Goal: Task Accomplishment & Management: Complete application form

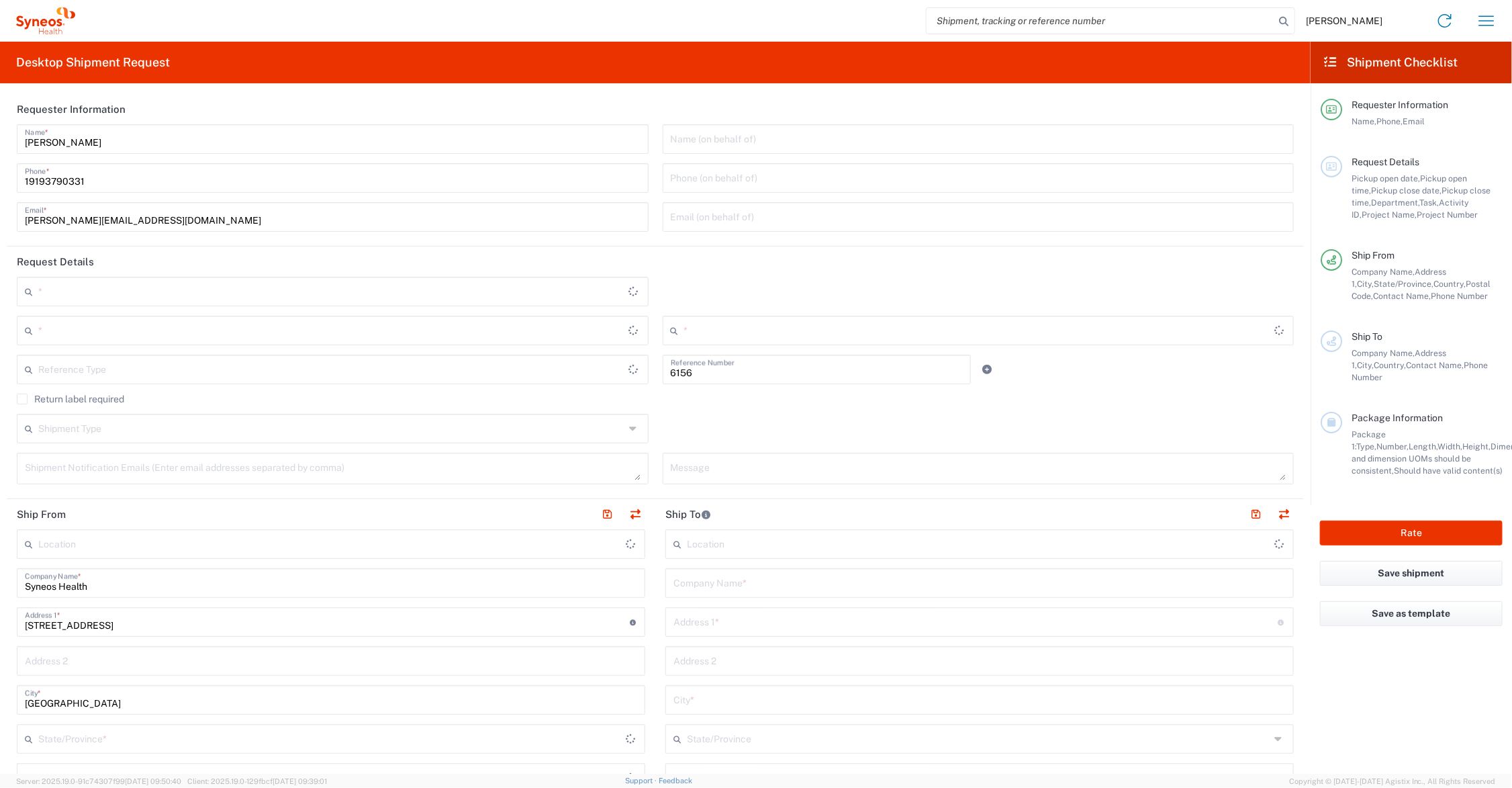
type input "Department"
type input "Ohio"
type input "United States"
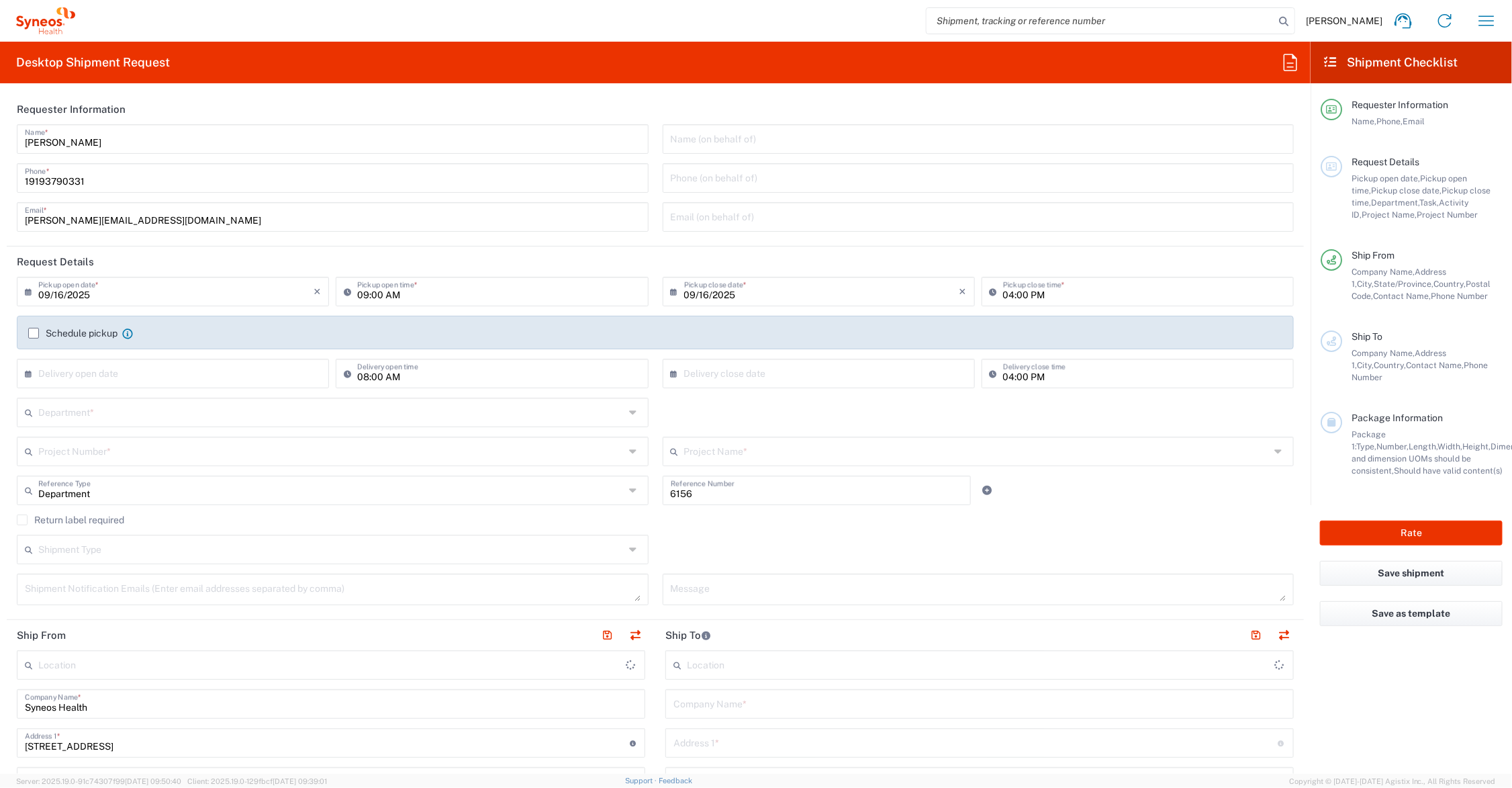
type input "Syneos Health Communications-Westerville OH"
click at [712, 450] on input "text" at bounding box center [977, 450] width 587 height 24
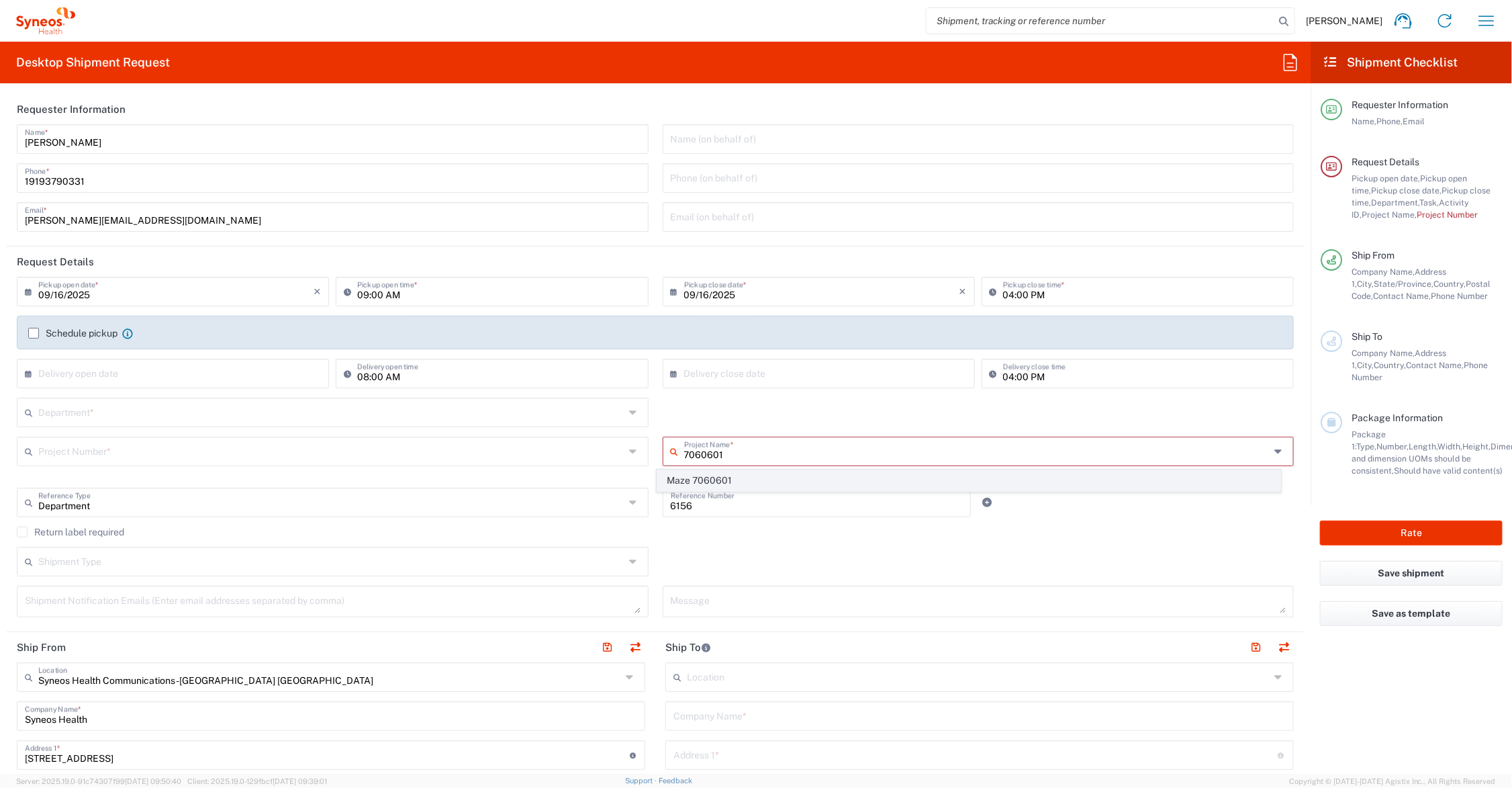
click at [730, 480] on span "Maze 7060601" at bounding box center [968, 481] width 623 height 21
type input "Maze 7060601"
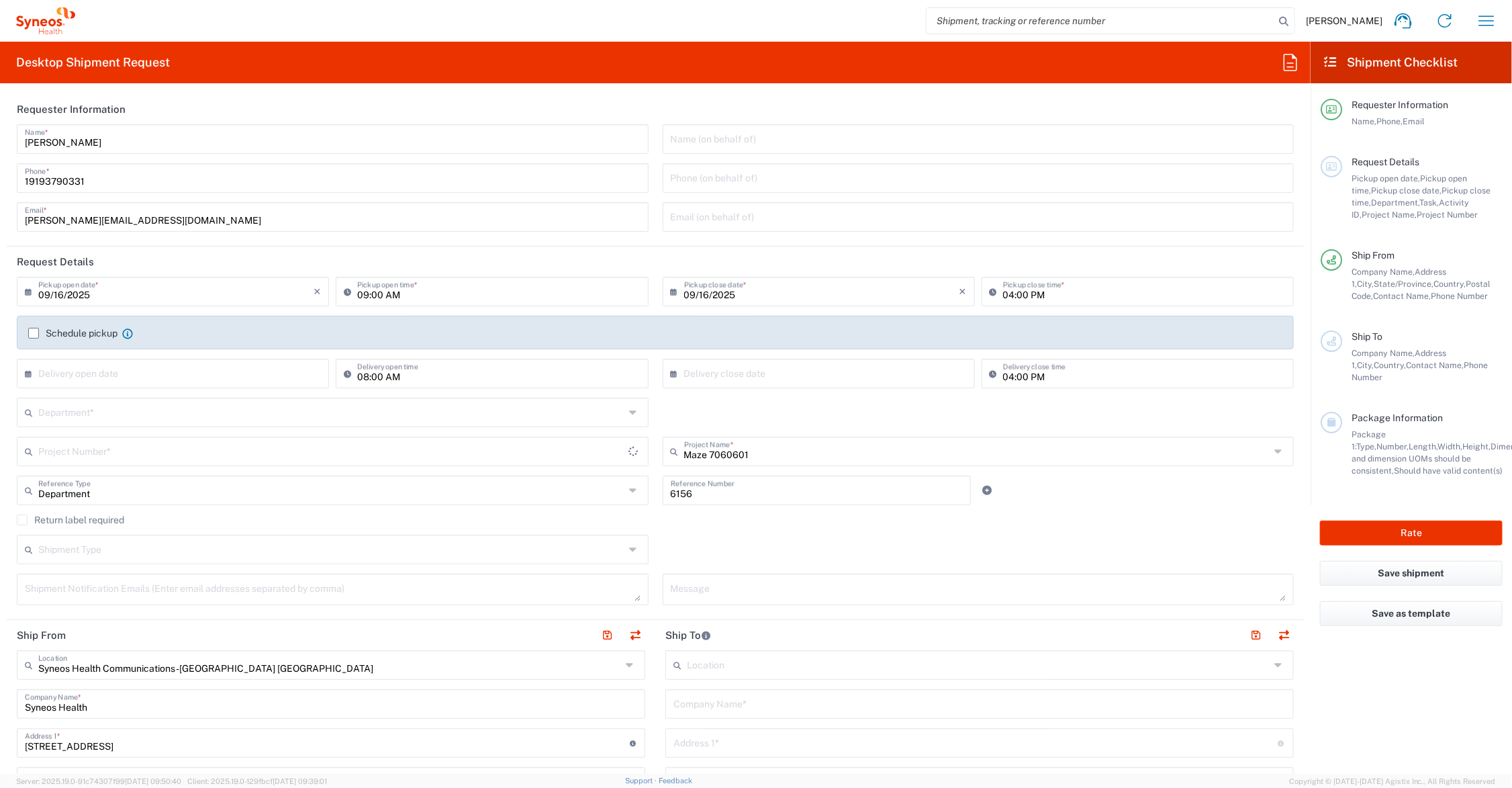
type input "7060601"
type input "Department"
type input "[US_STATE]"
type input "[GEOGRAPHIC_DATA]"
type input "Syneos Health Communications-[GEOGRAPHIC_DATA] [GEOGRAPHIC_DATA]"
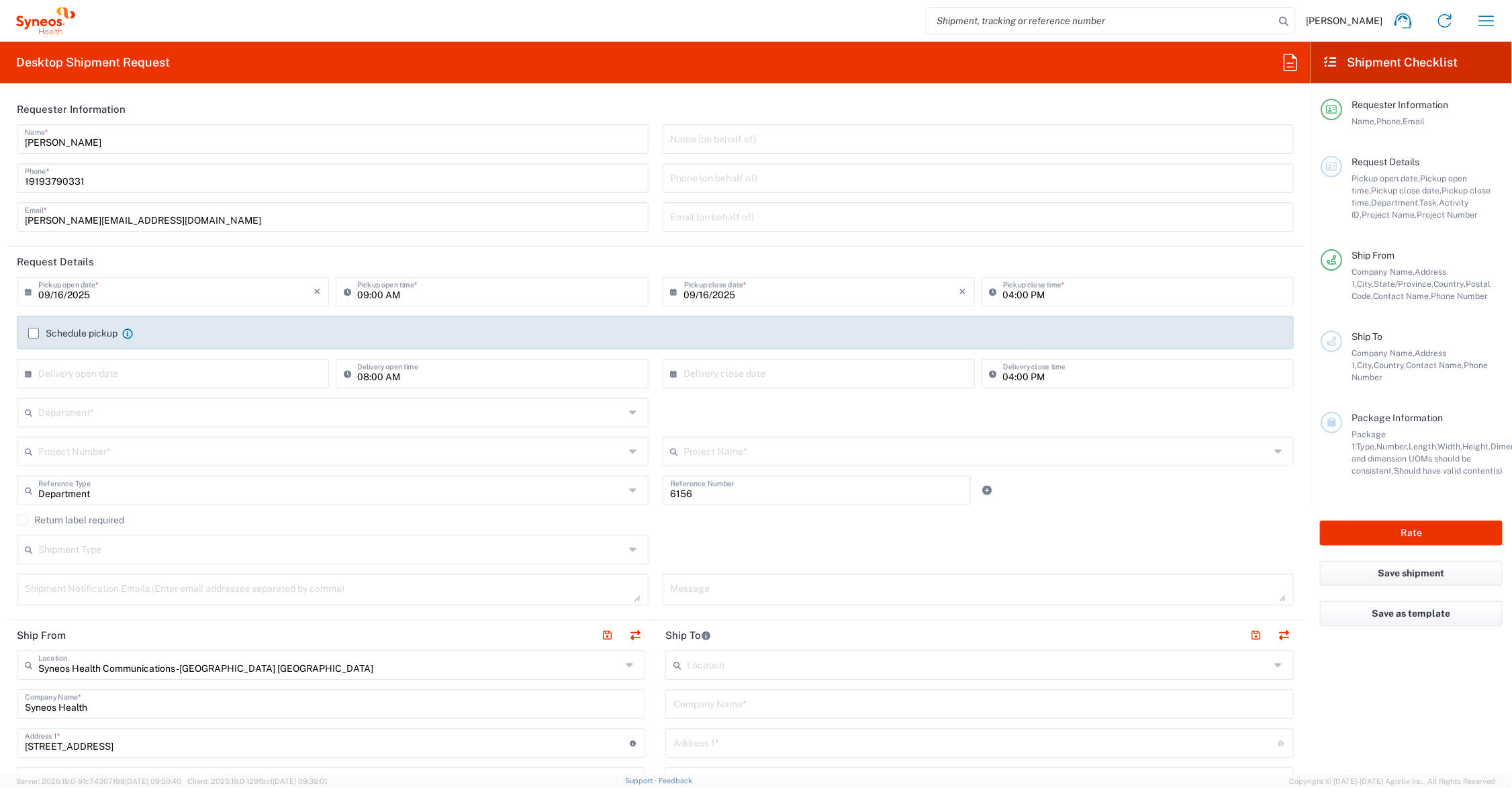
click at [121, 414] on input "text" at bounding box center [331, 412] width 587 height 24
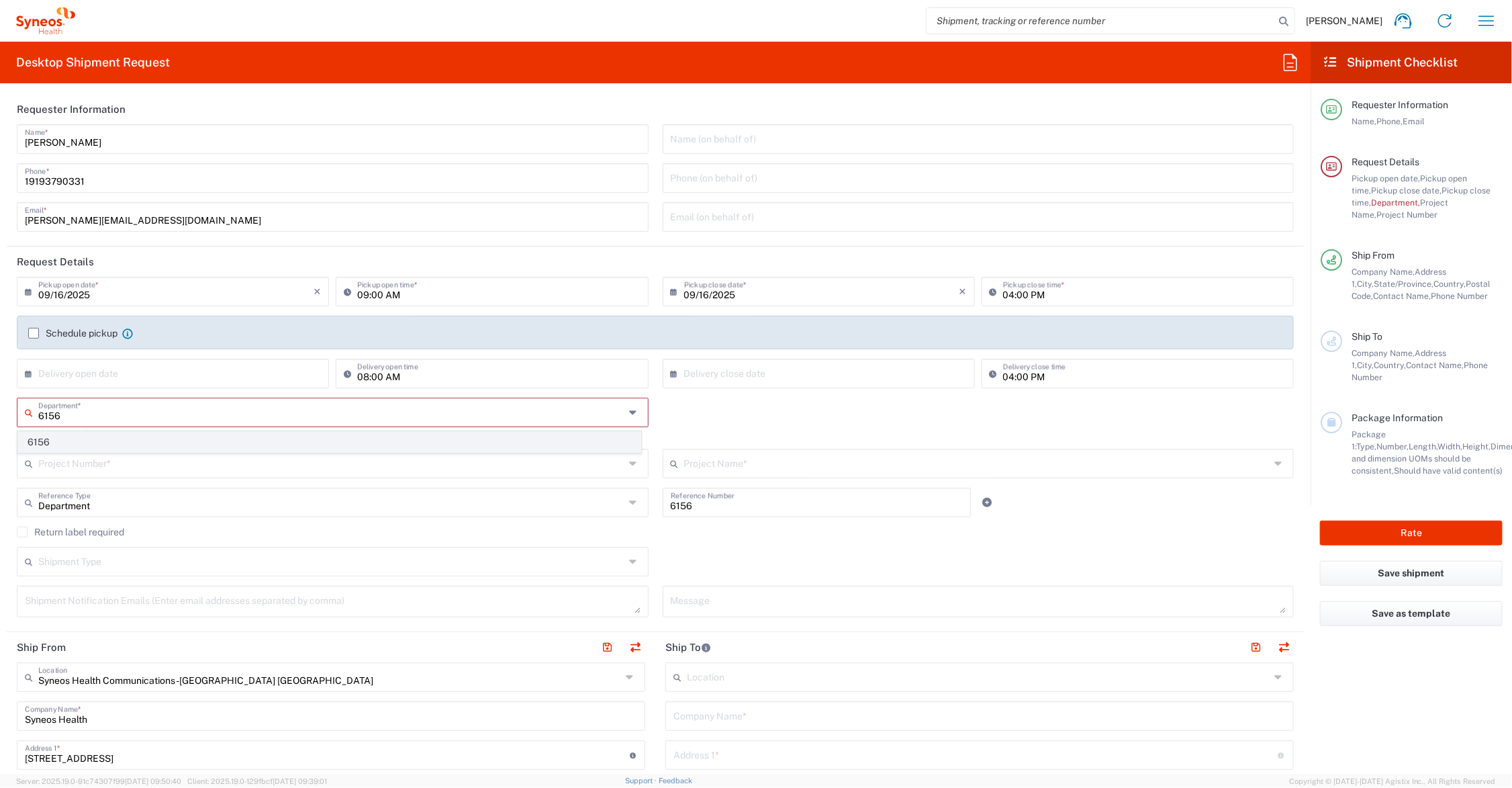
type input "6156"
click at [41, 441] on span "6156" at bounding box center [329, 442] width 623 height 21
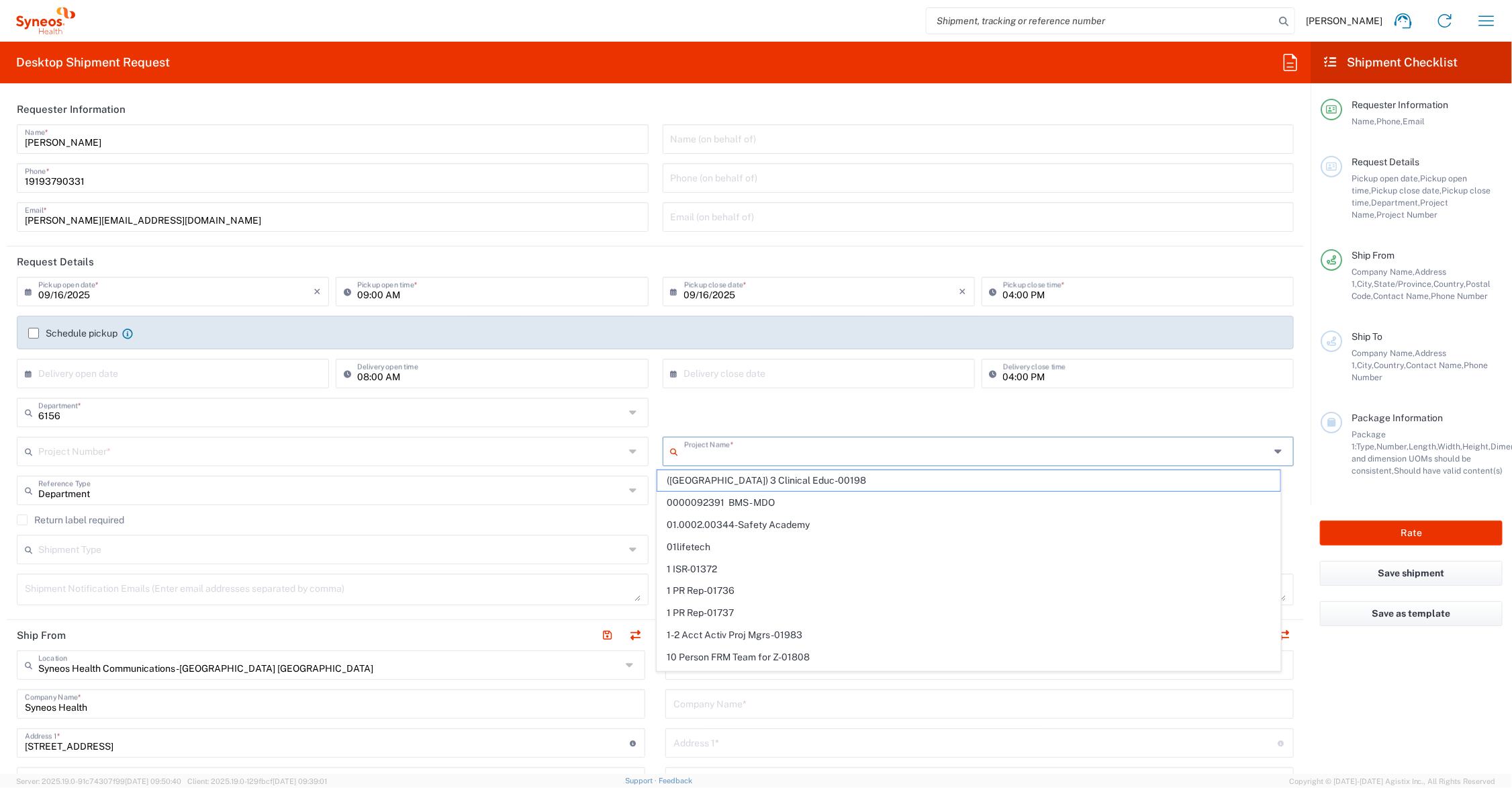
click at [705, 448] on input "text" at bounding box center [977, 450] width 587 height 24
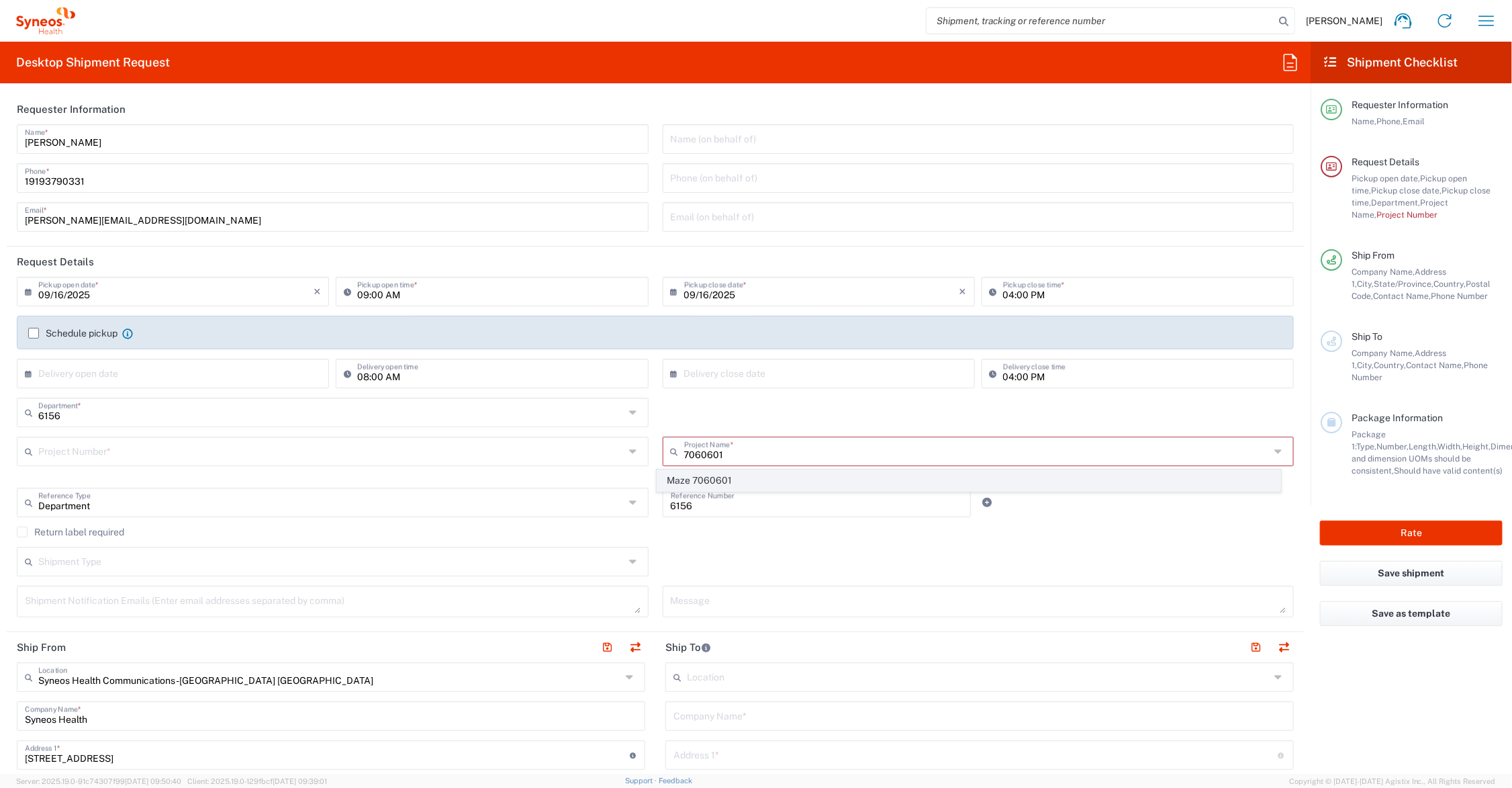
click at [701, 475] on span "Maze 7060601" at bounding box center [968, 481] width 623 height 21
type input "Maze 7060601"
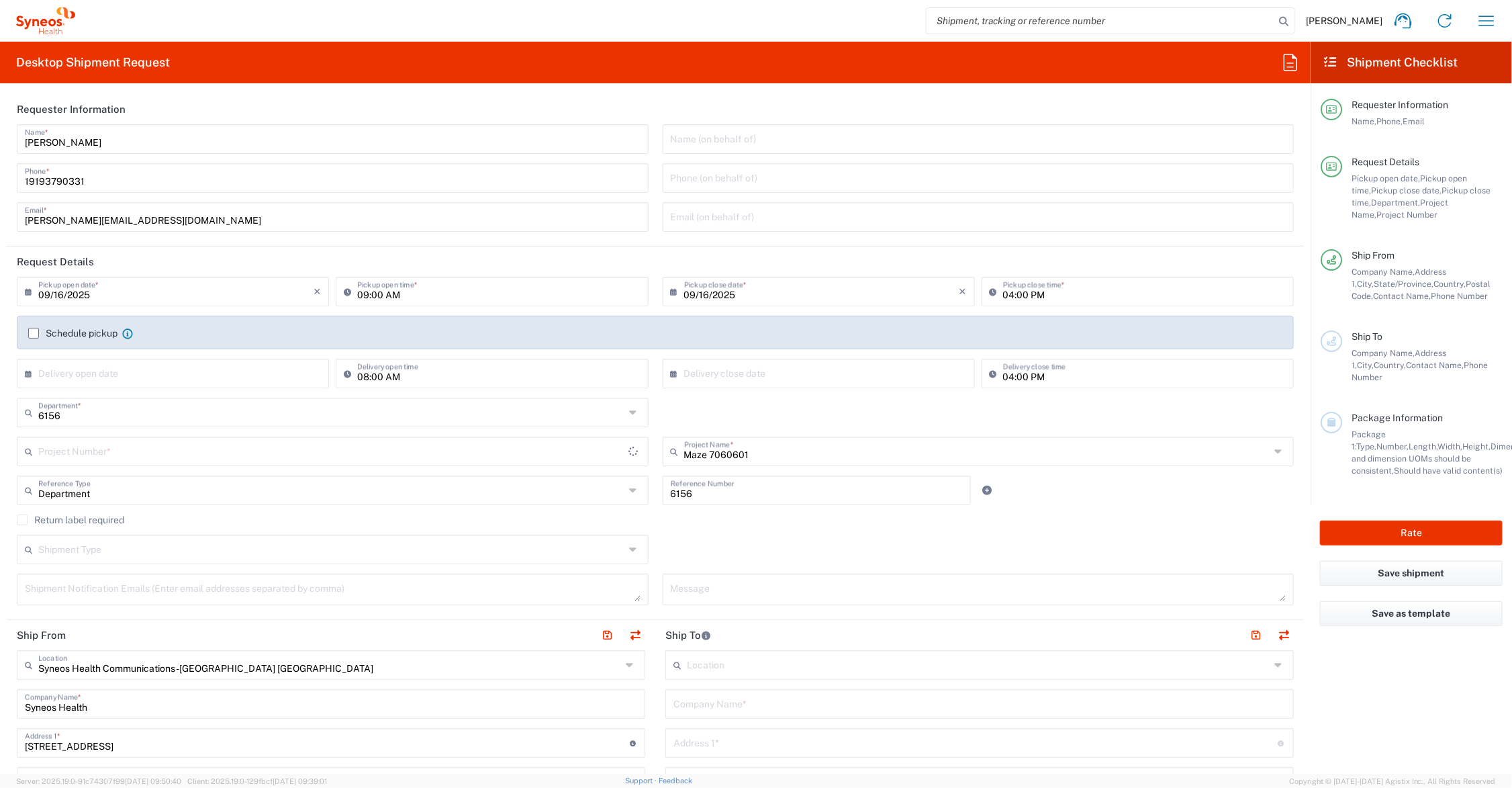
type input "7060601"
click at [125, 551] on input "text" at bounding box center [331, 549] width 587 height 24
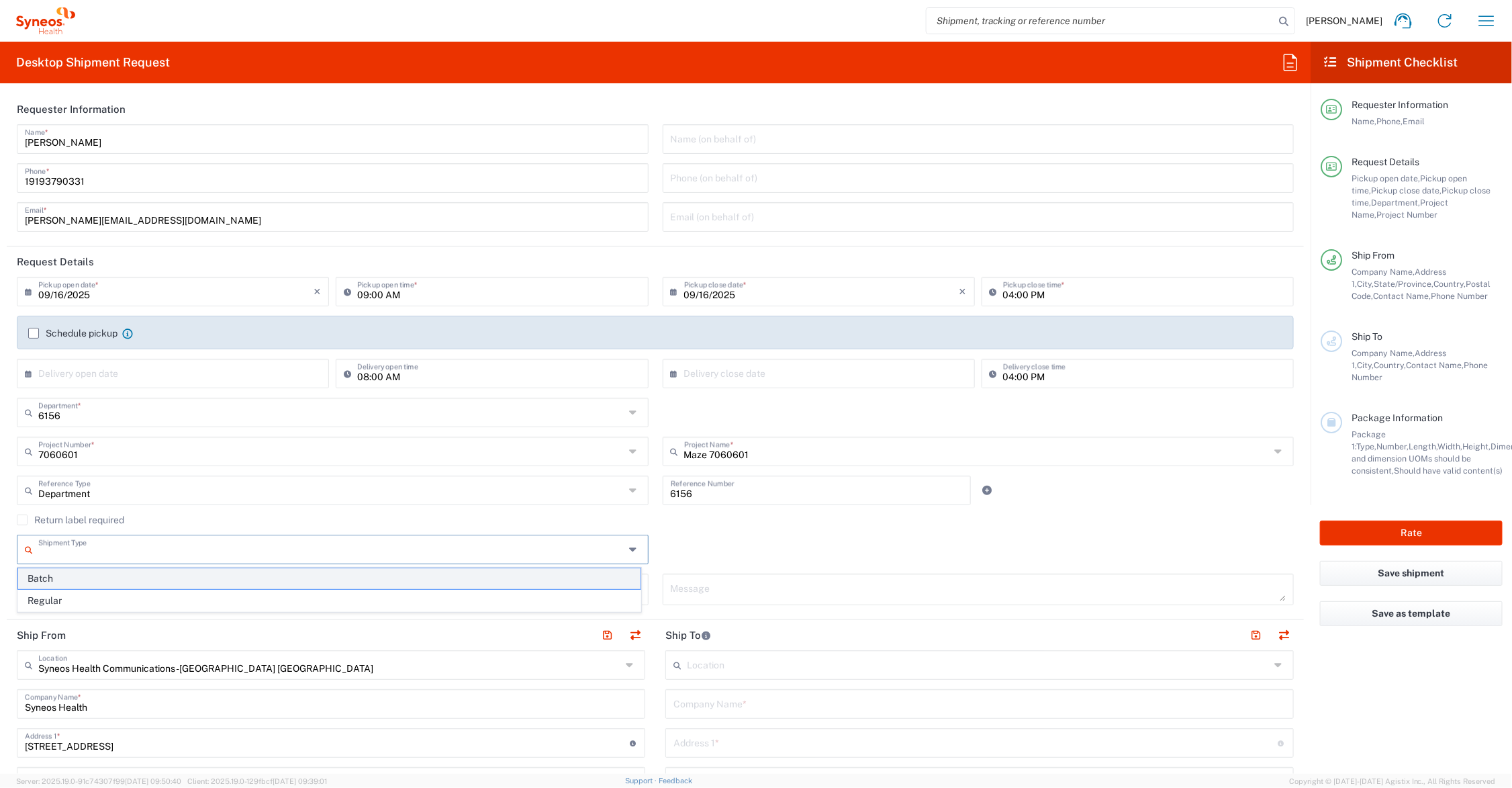
click at [64, 578] on span "Batch" at bounding box center [329, 578] width 623 height 21
type input "Batch"
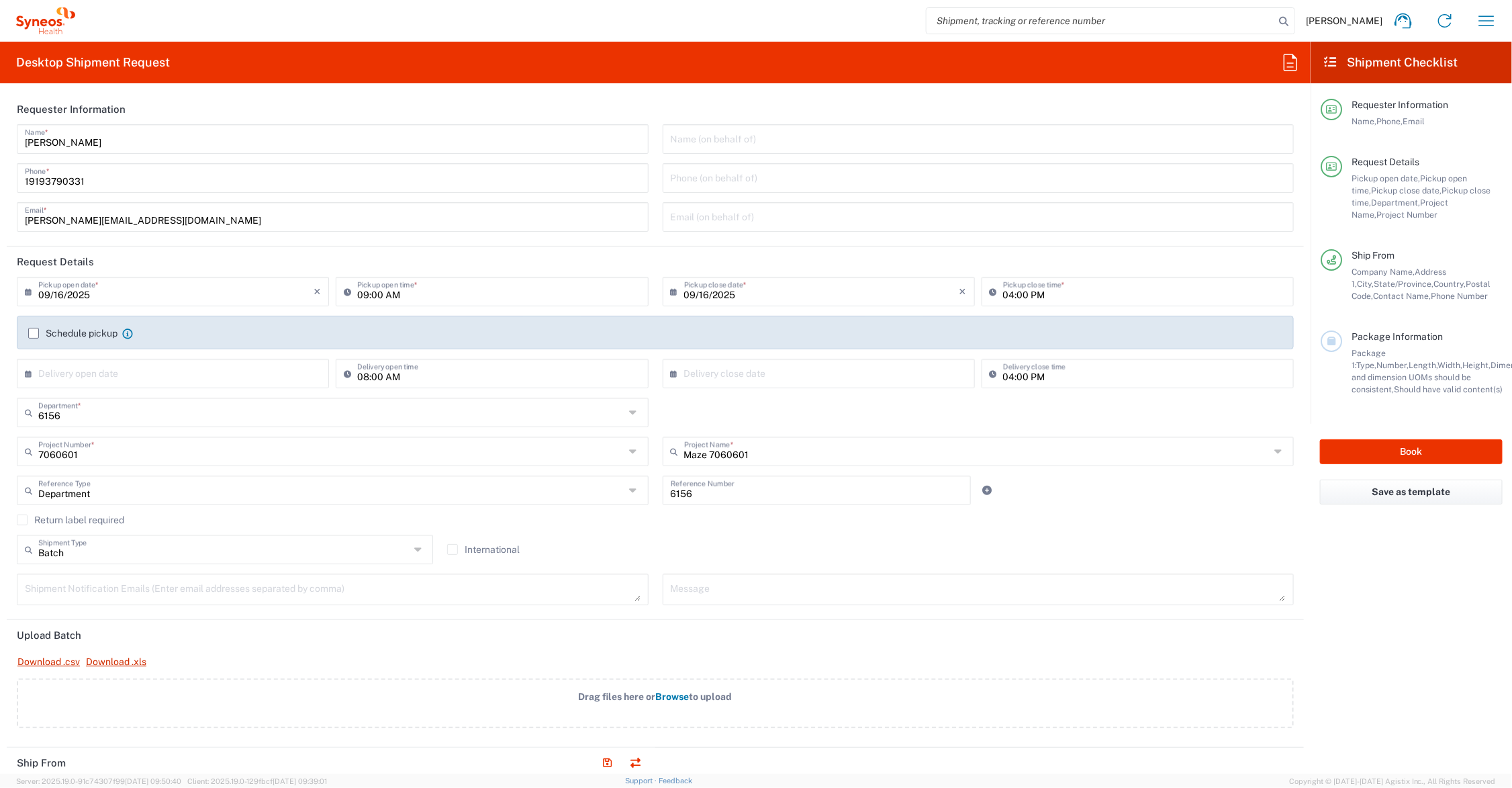
scroll to position [168, 0]
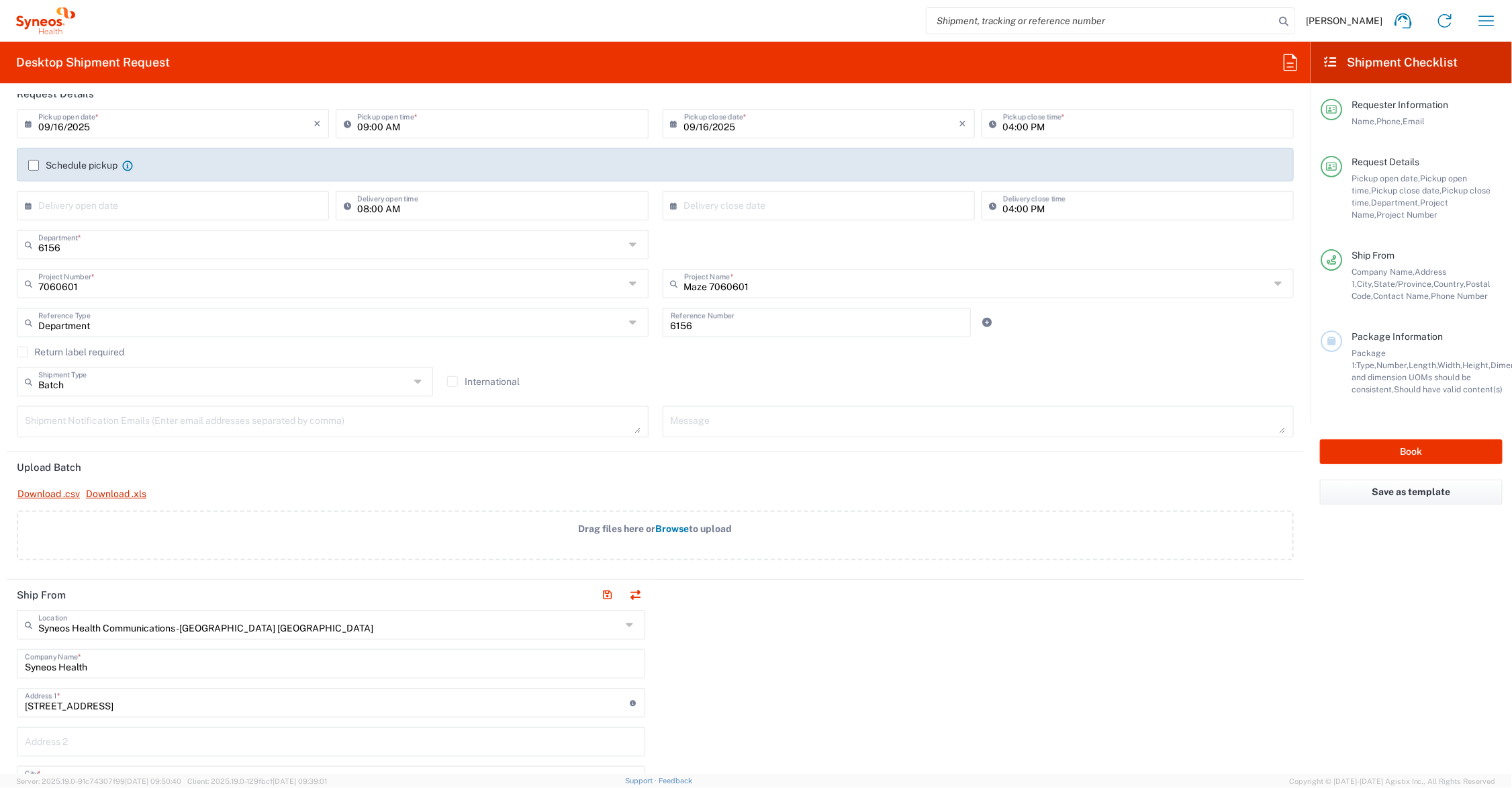
click at [665, 531] on span "Browse" at bounding box center [672, 529] width 34 height 11
click at [0, 0] on input "Drag files here or Browse to upload" at bounding box center [0, 0] width 0 height 0
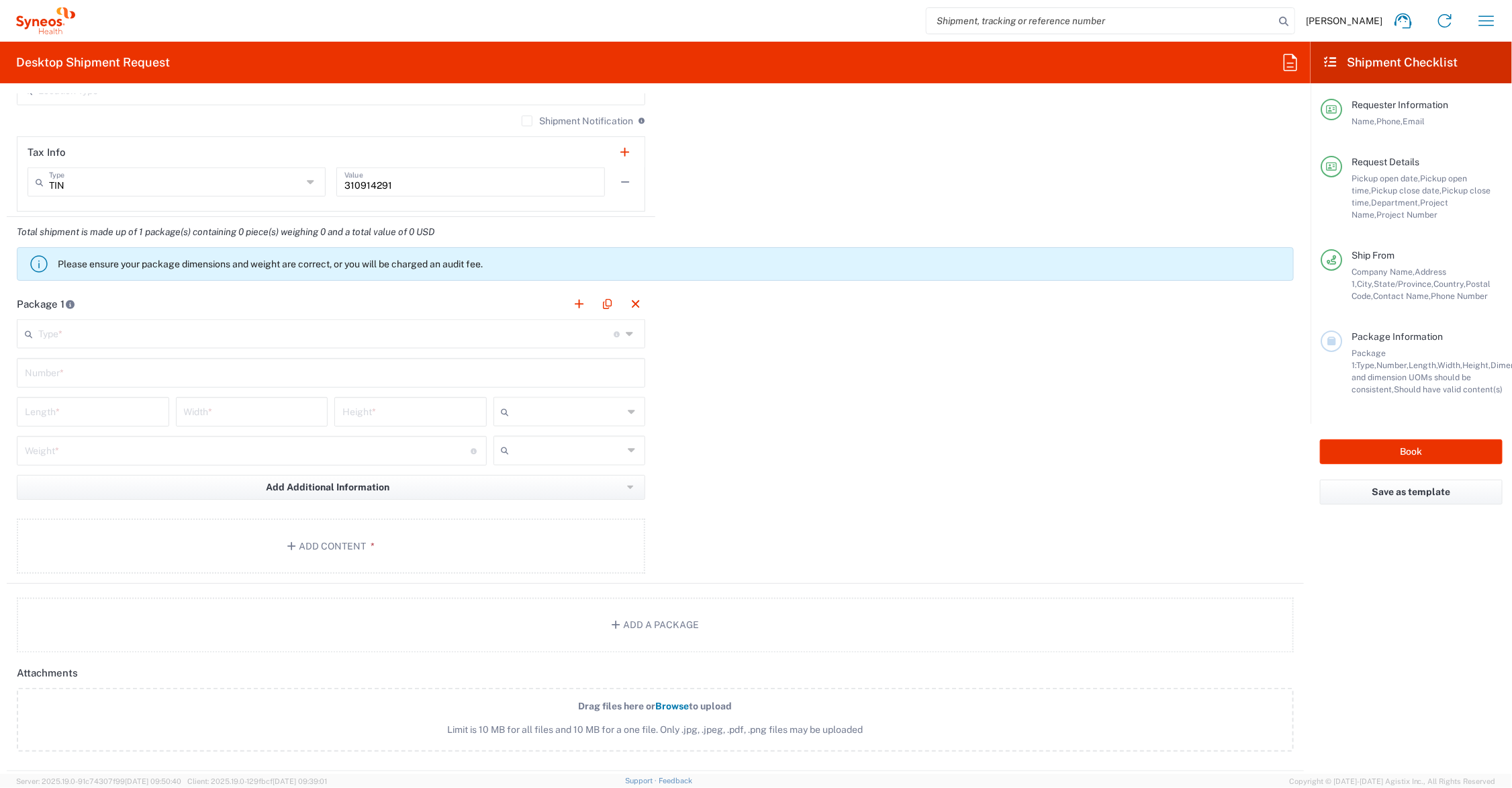
scroll to position [1175, 0]
click at [123, 331] on input "text" at bounding box center [326, 331] width 575 height 24
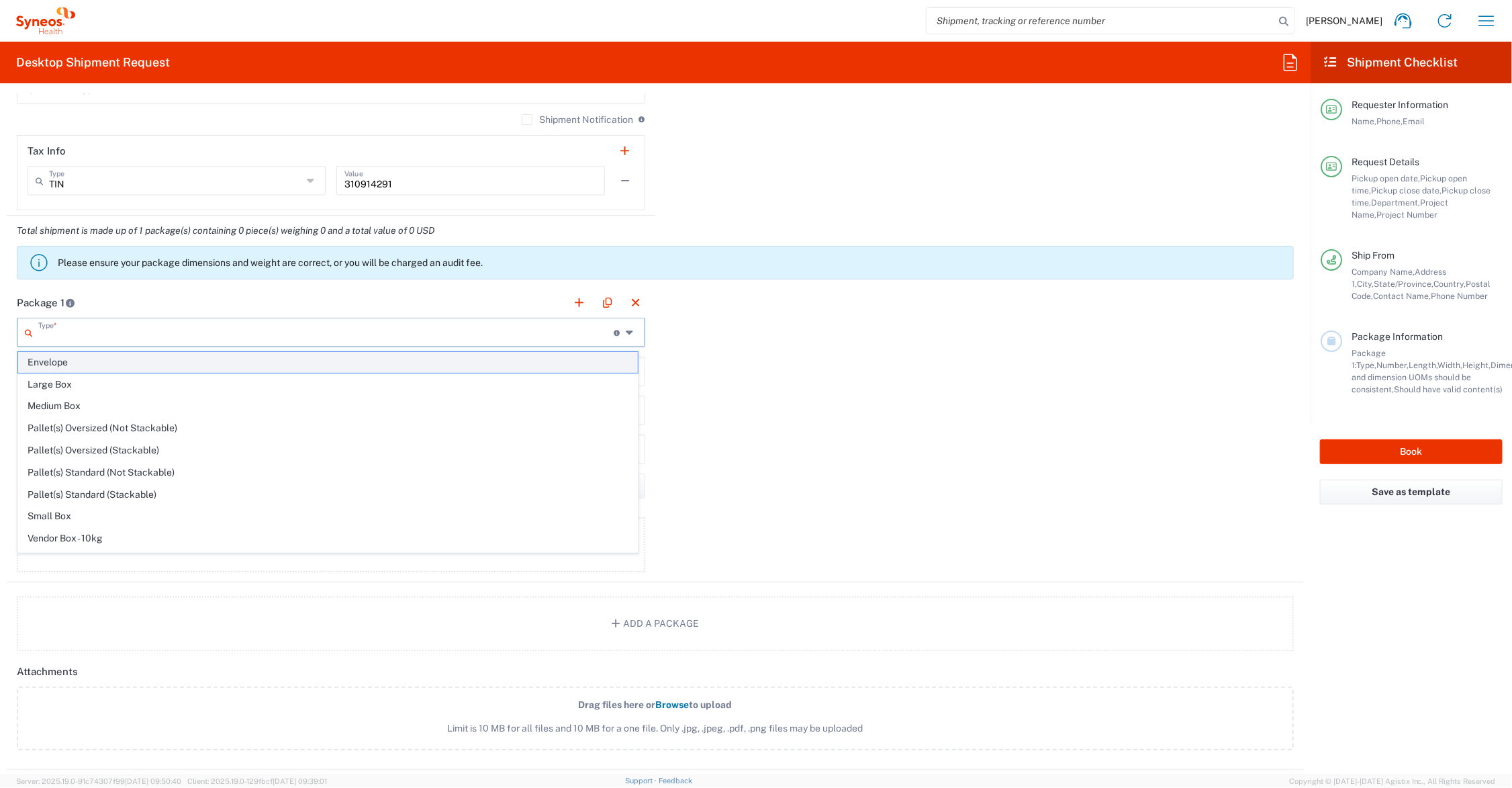
click at [59, 360] on span "Envelope" at bounding box center [328, 363] width 620 height 21
type input "Envelope"
type input "1"
type input "9.5"
type input "12.5"
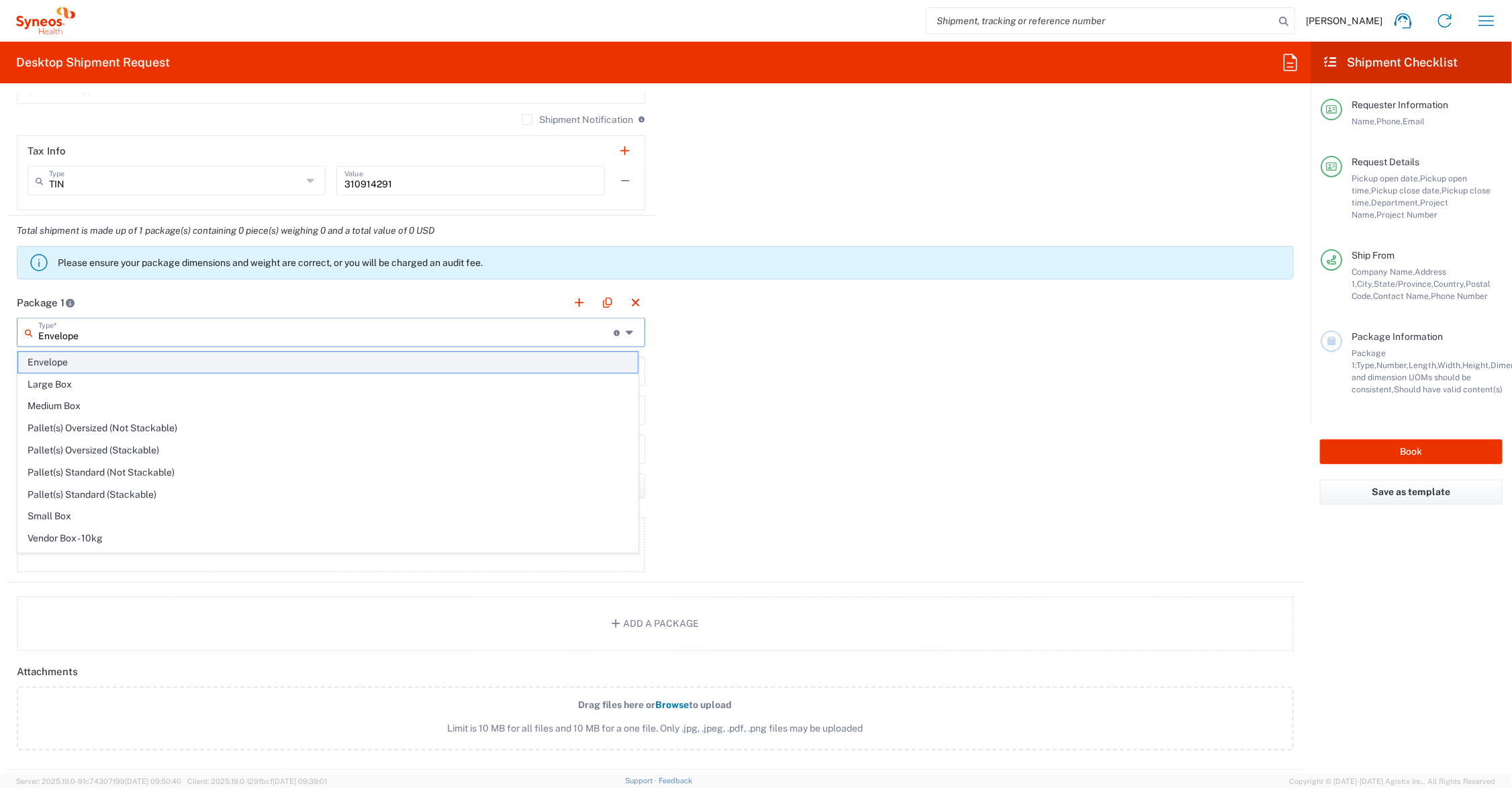
type input "0.25"
type input "in"
type input "0.45"
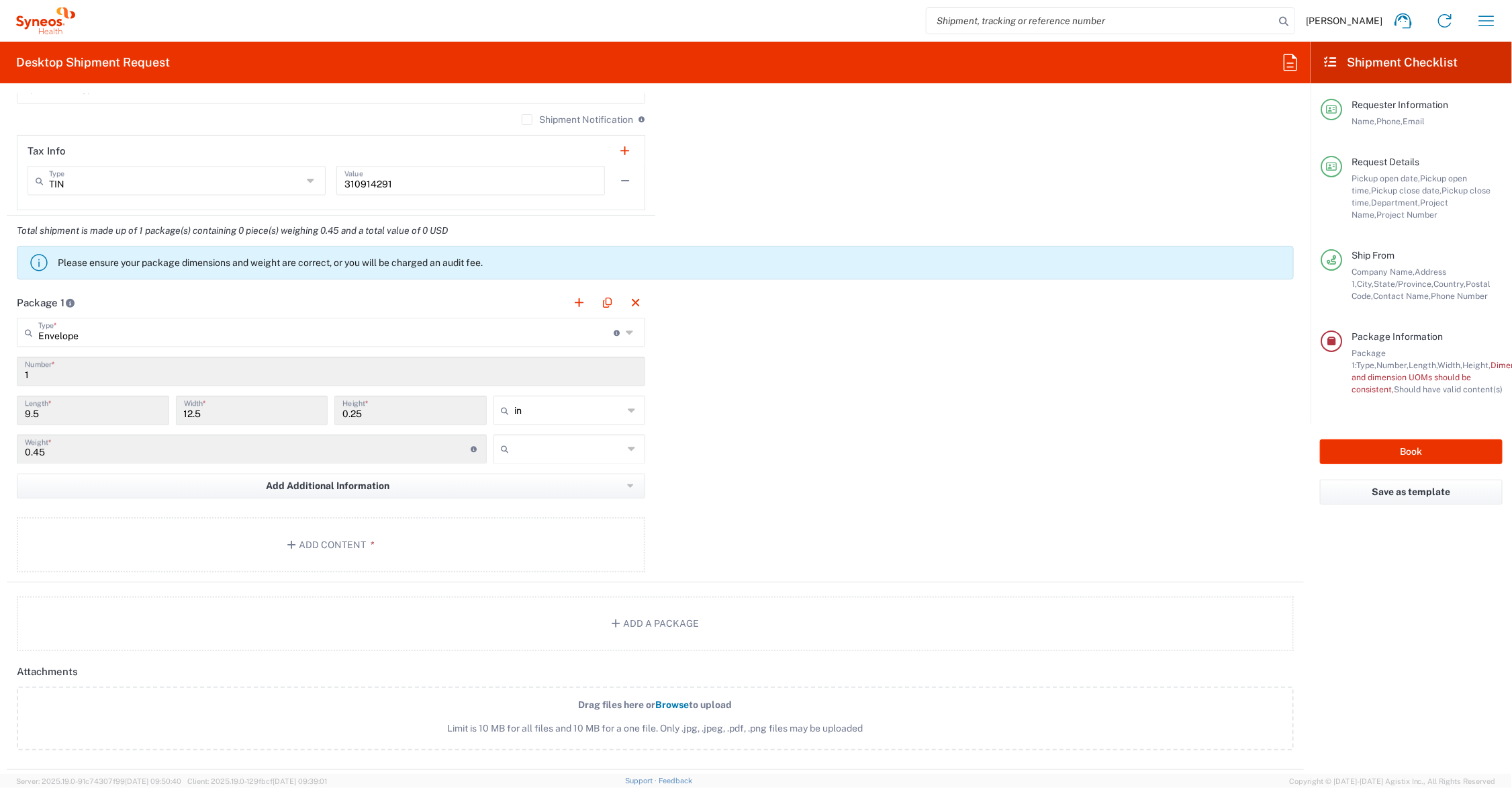
click at [531, 446] on input "text" at bounding box center [569, 449] width 109 height 21
click at [507, 501] on span "lbs" at bounding box center [564, 502] width 148 height 21
type input "lbs"
click at [333, 544] on button "Add Content *" at bounding box center [331, 545] width 629 height 55
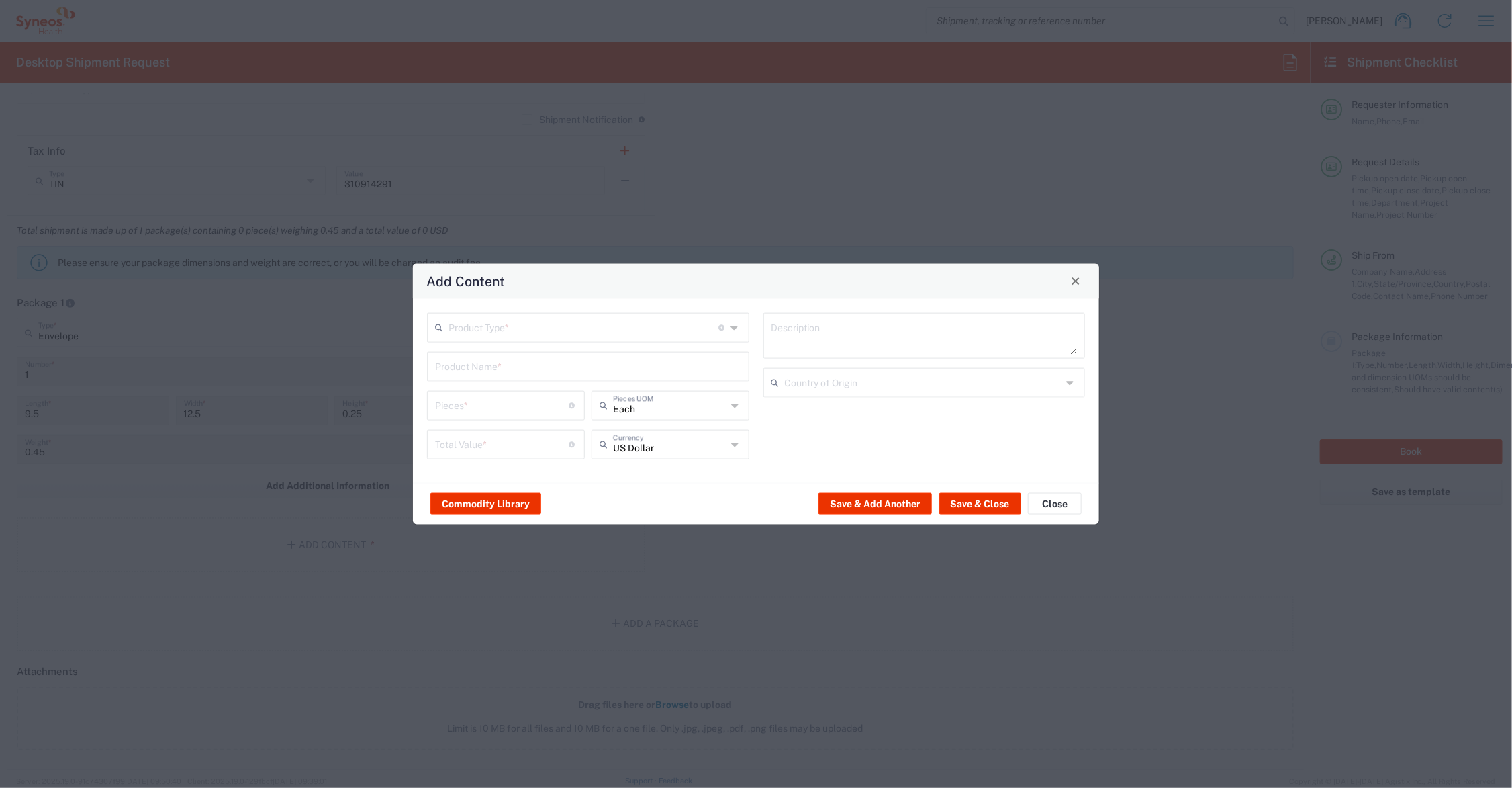
click at [453, 327] on input "text" at bounding box center [583, 326] width 270 height 24
click at [469, 353] on span "Documents" at bounding box center [588, 356] width 319 height 21
type input "Documents"
type input "1"
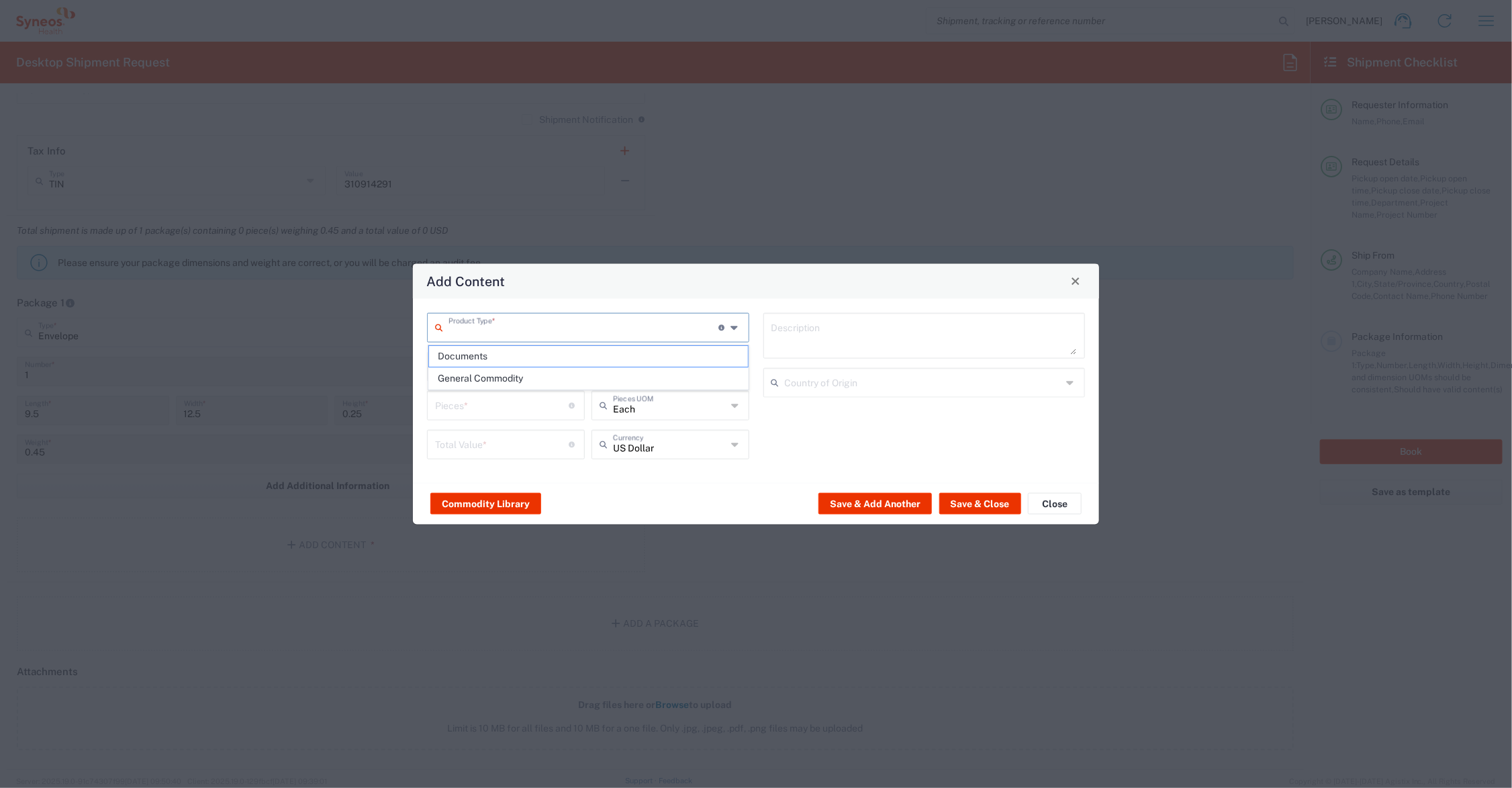
type input "1"
type textarea "Documents"
click at [421, 408] on div "Documents Product Type * Document: Paper document generated internally by Syneo…" at bounding box center [589, 390] width 336 height 156
type input "2"
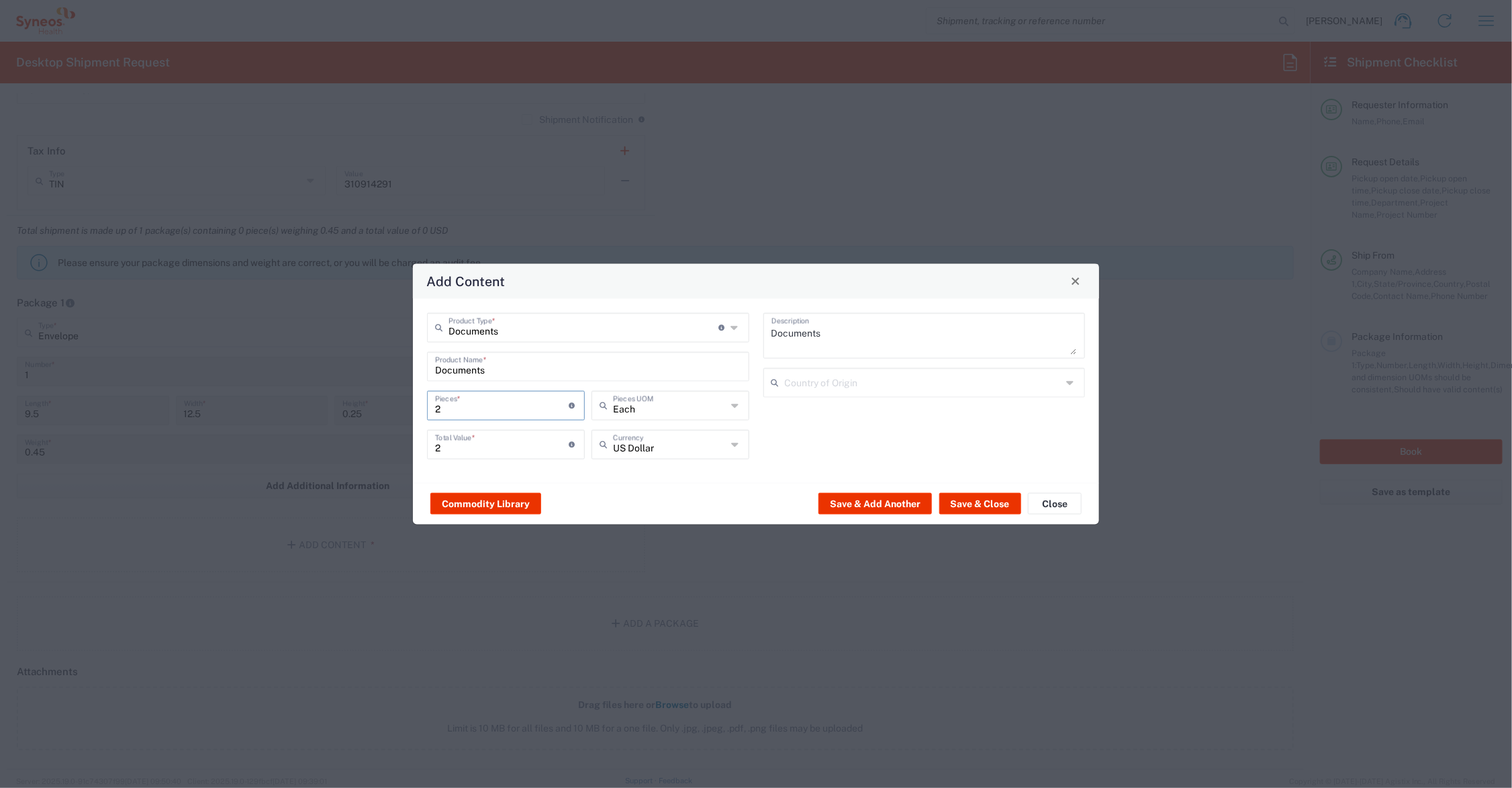
type input "22"
drag, startPoint x: 457, startPoint y: 445, endPoint x: 420, endPoint y: 440, distance: 37.3
click at [421, 440] on div "Documents Product Type * Document: Paper document generated internally by Syneo…" at bounding box center [589, 390] width 336 height 156
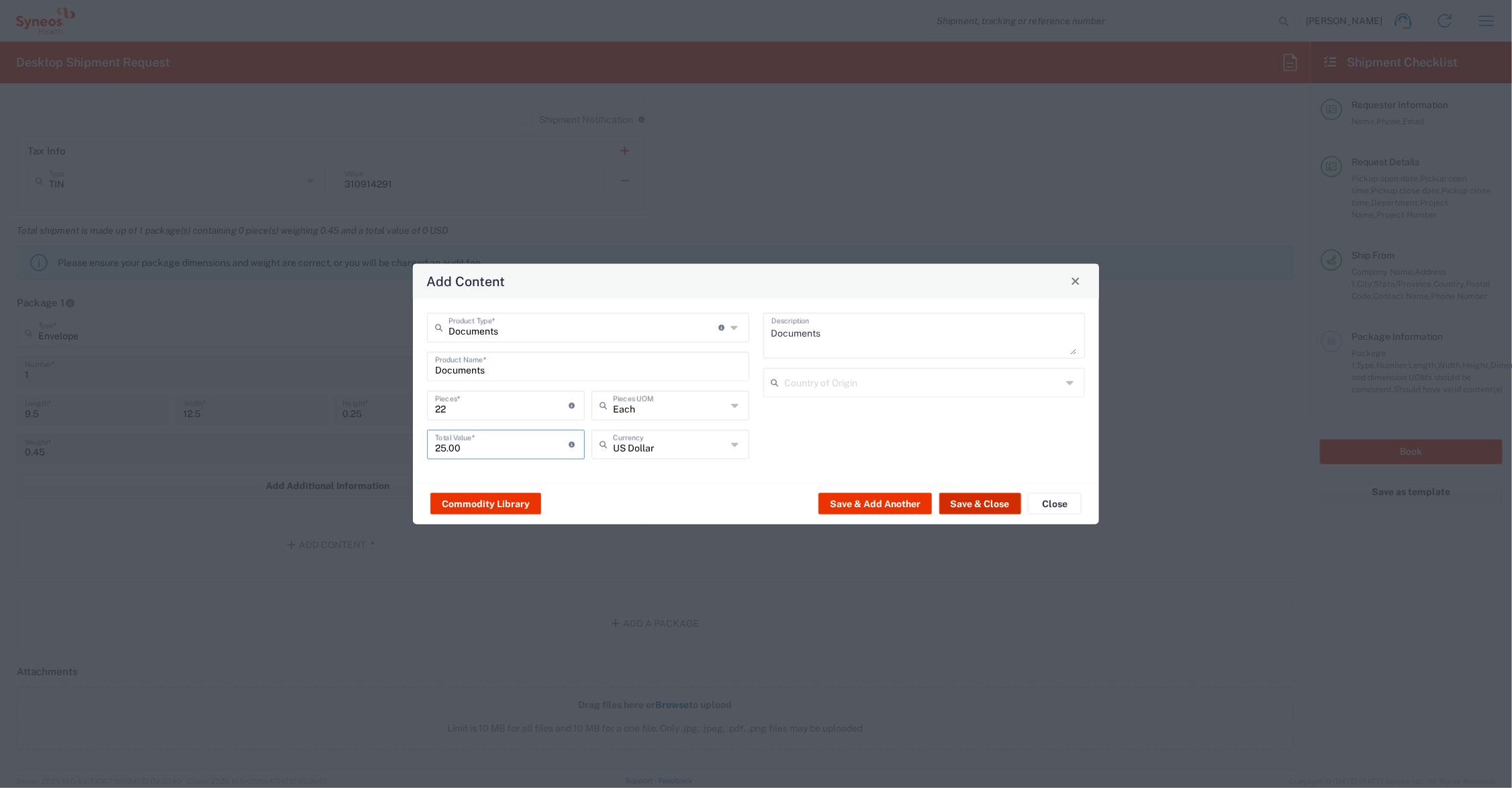
type input "25.00"
click at [960, 504] on button "Save & Close" at bounding box center [980, 504] width 82 height 21
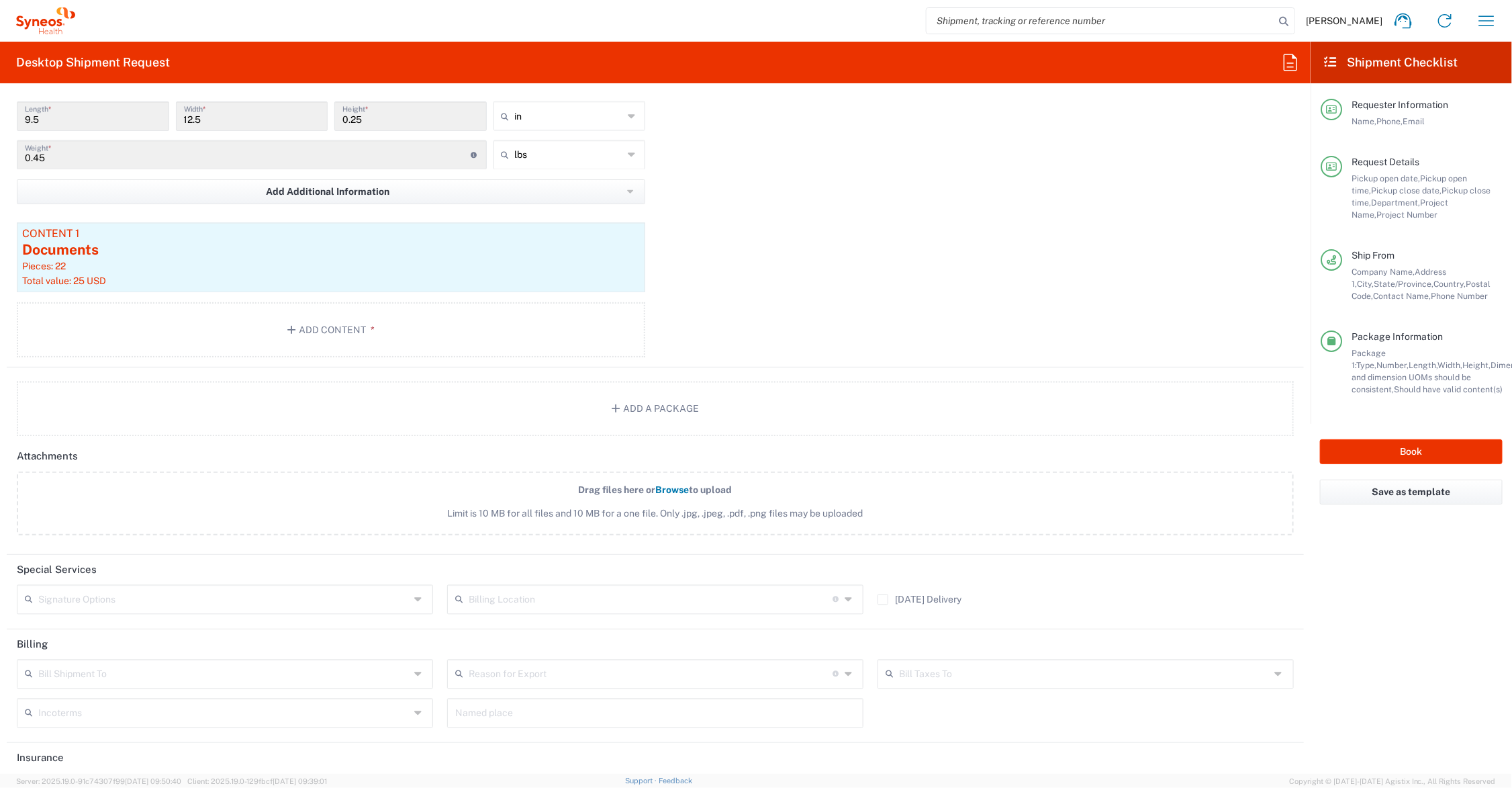
scroll to position [1511, 0]
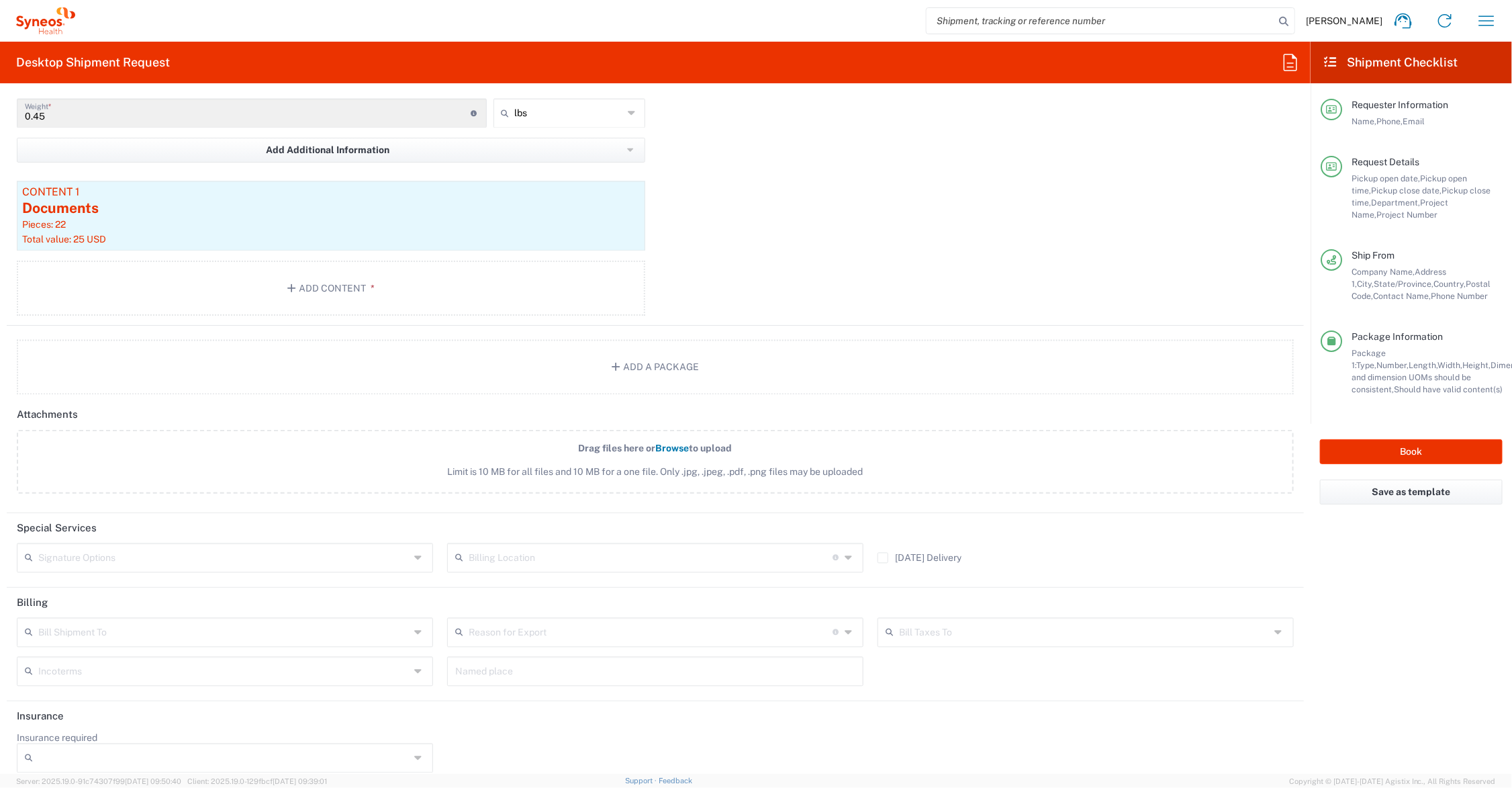
click at [301, 553] on input "text" at bounding box center [223, 557] width 371 height 24
click at [178, 585] on span "Adult Signature Required" at bounding box center [223, 586] width 409 height 21
type input "Adult Signature Required"
click at [1397, 448] on button "Book" at bounding box center [1412, 452] width 183 height 25
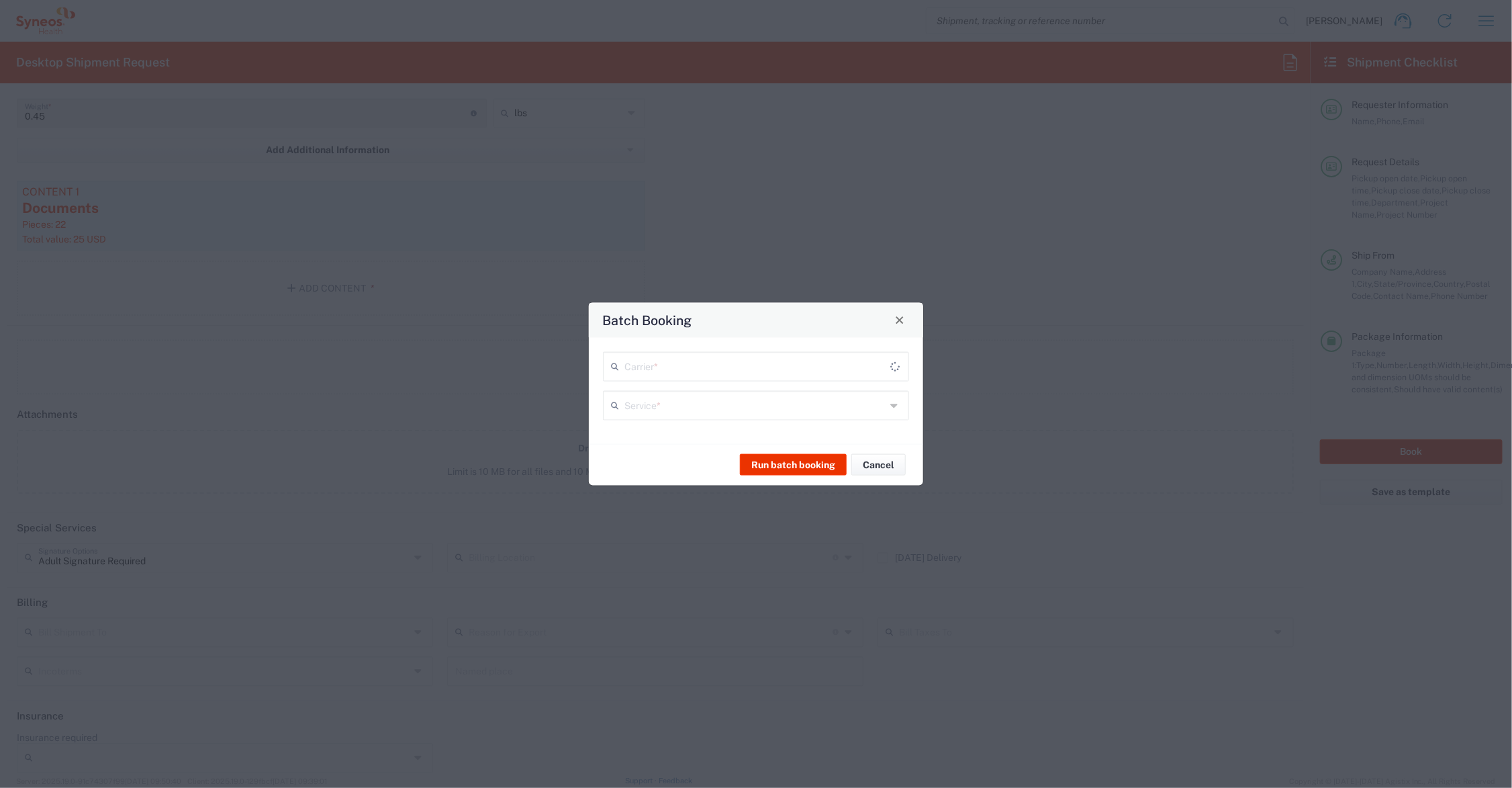
type input "Maze 7060601"
click at [721, 367] on input "text" at bounding box center [755, 365] width 261 height 24
click at [650, 417] on span "UPS" at bounding box center [756, 417] width 304 height 21
type input "UPS"
click at [656, 407] on input "text" at bounding box center [755, 404] width 261 height 24
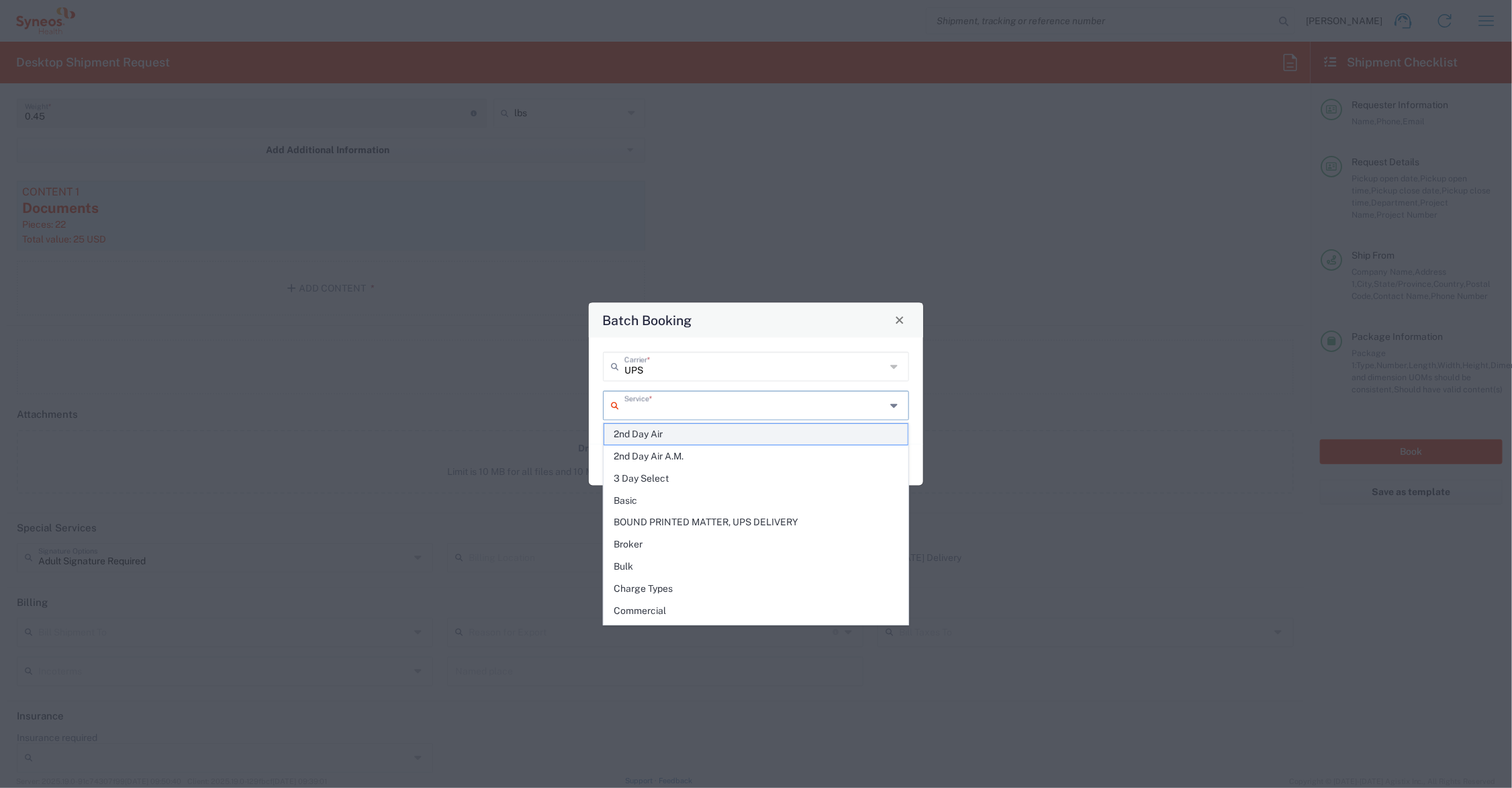
click at [659, 431] on span "2nd Day Air" at bounding box center [756, 434] width 304 height 21
type input "2nd Day Air"
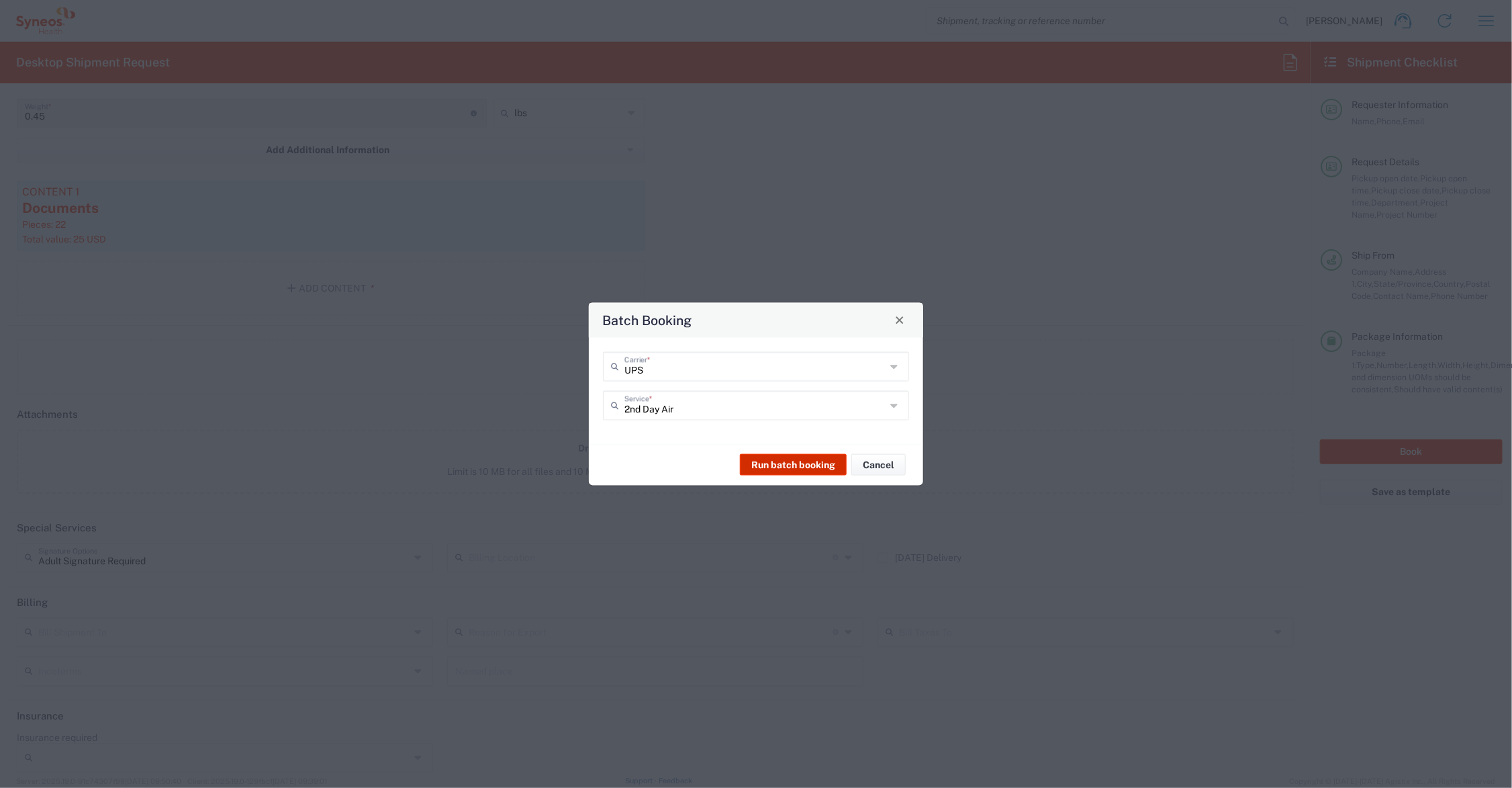
click at [793, 464] on button "Run batch booking" at bounding box center [793, 464] width 107 height 21
